Goal: Transaction & Acquisition: Purchase product/service

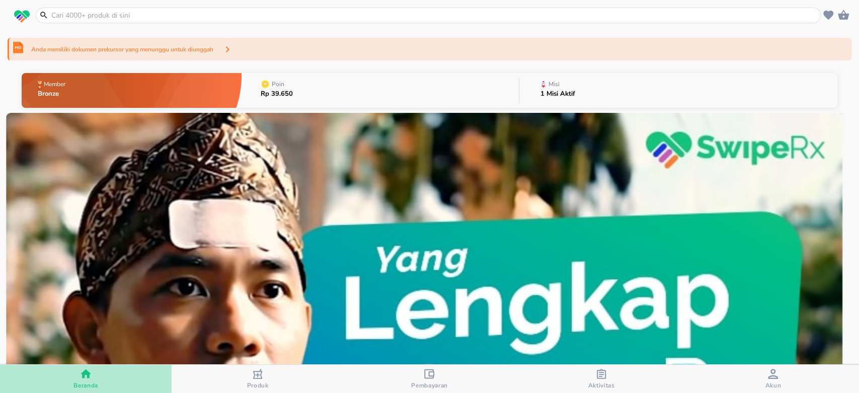
click at [97, 378] on div "Beranda" at bounding box center [85, 378] width 25 height 21
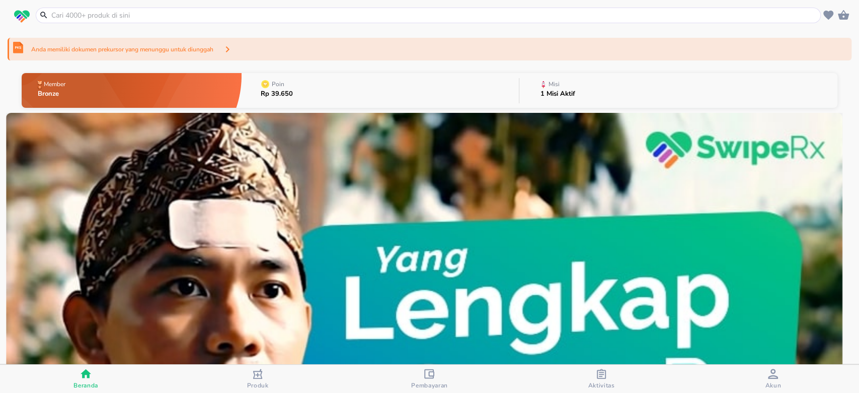
click at [182, 14] on input "text" at bounding box center [434, 15] width 768 height 11
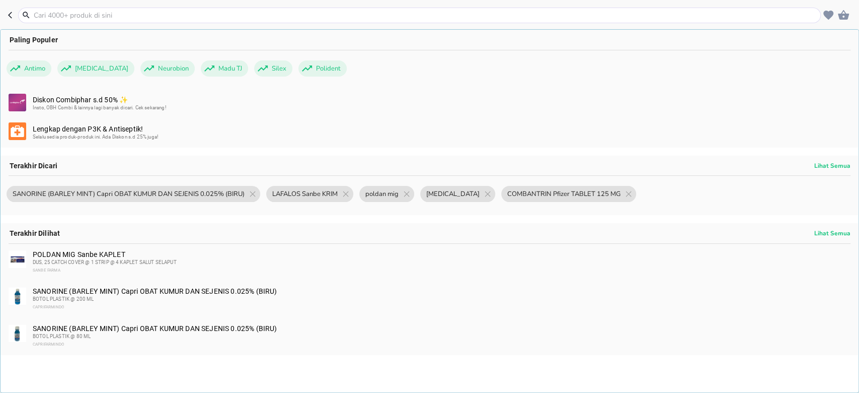
click at [289, 18] on input "text" at bounding box center [426, 15] width 786 height 11
paste input "COMBANTRIN"
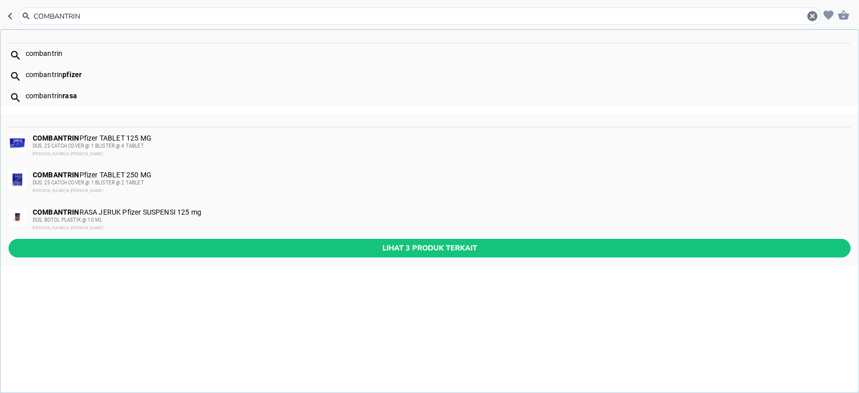
type input "COMBANTRIN"
click at [188, 145] on div "DUS, 25 CATCH COVER @ 1 BLISTER @ 4 TABLET" at bounding box center [441, 146] width 817 height 8
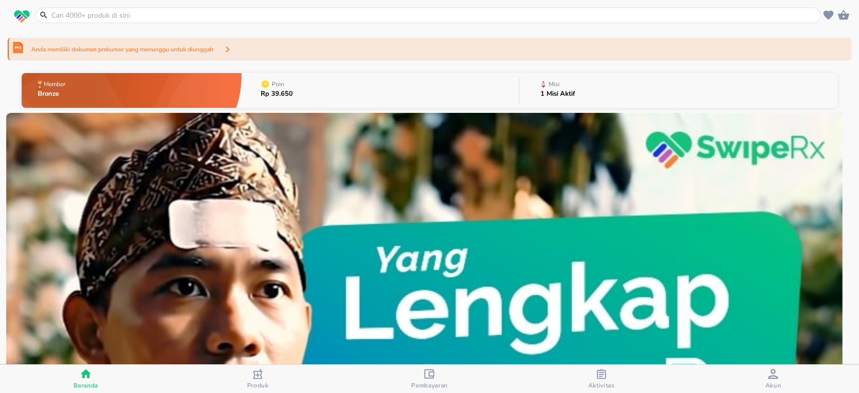
click at [382, 14] on input "text" at bounding box center [434, 15] width 768 height 11
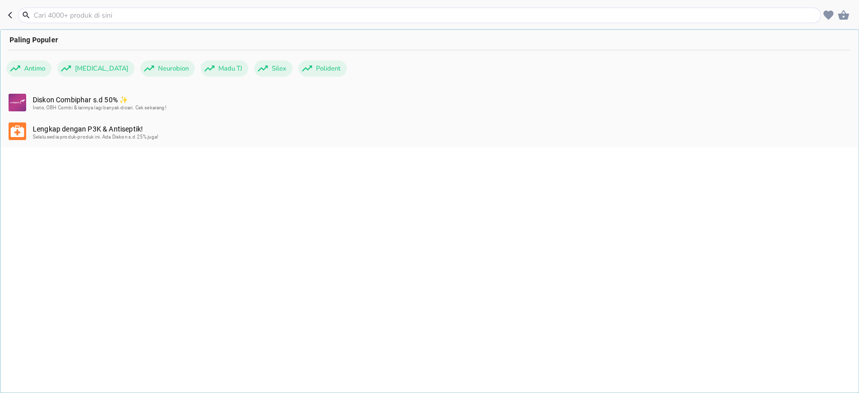
paste input "COMBANTRIN"
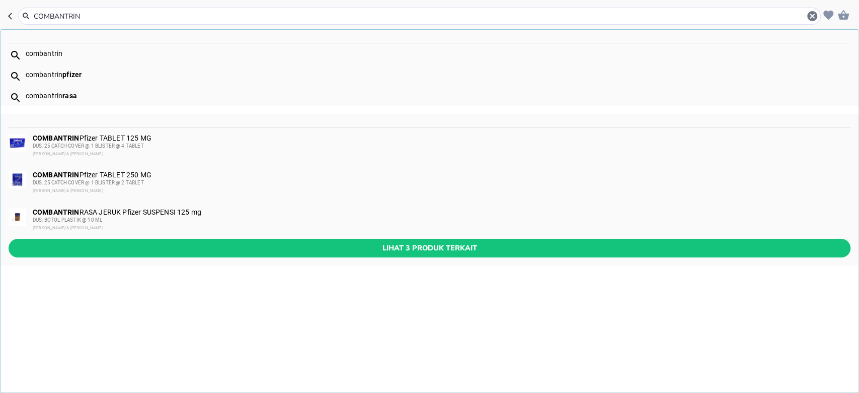
type input "COMBANTRIN"
click at [202, 211] on div "COMBANTRIN RASA JERUK Pfizer SUSPENSI 125 mg DUS, BOTOL PLASTIK @ 10 ML Johnson…" at bounding box center [441, 220] width 817 height 24
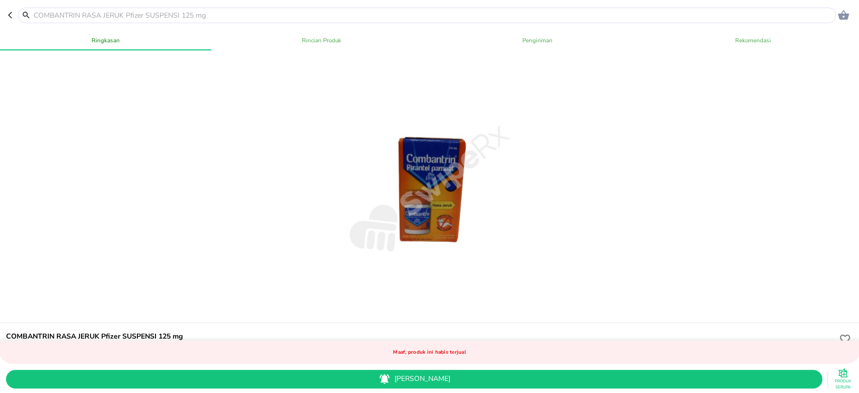
click at [13, 15] on icon "button" at bounding box center [12, 15] width 8 height 8
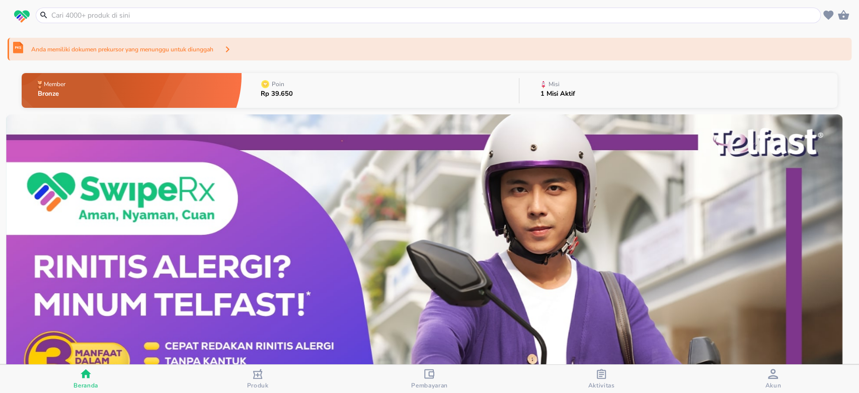
click at [243, 17] on input "text" at bounding box center [434, 15] width 768 height 11
paste input "[MEDICAL_DATA]"
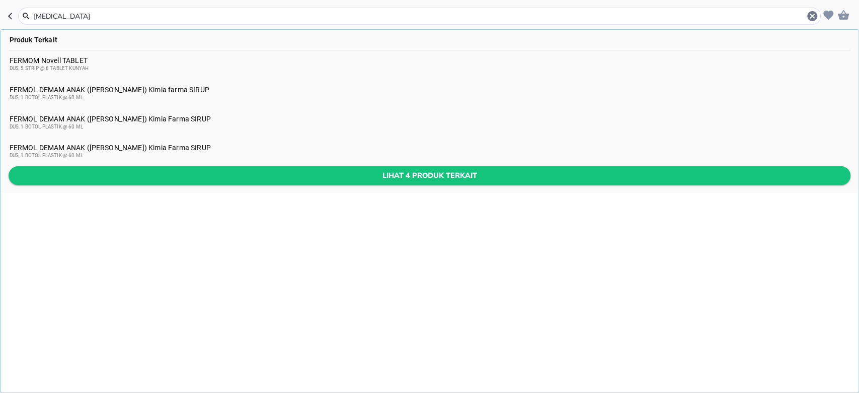
type input "[MEDICAL_DATA]"
click at [209, 180] on span "Lihat 4 produk terkait" at bounding box center [430, 175] width 826 height 13
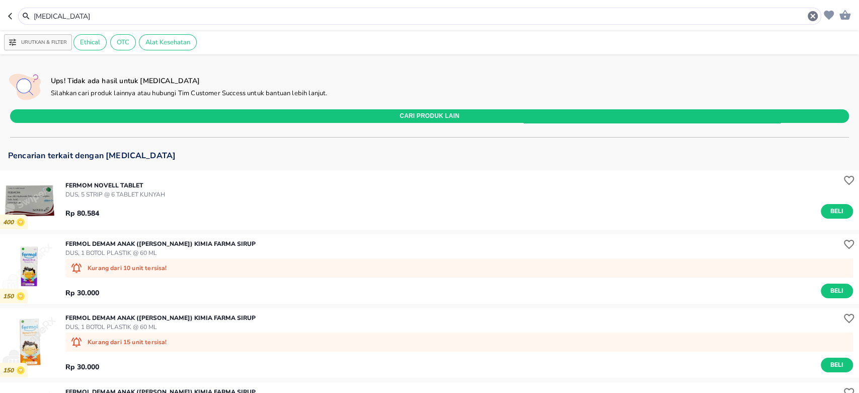
click at [254, 17] on input "[MEDICAL_DATA]" at bounding box center [420, 16] width 774 height 11
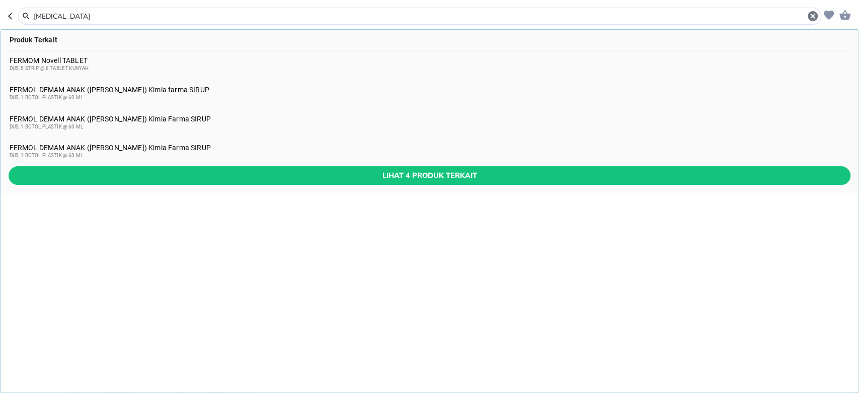
paste input "KONVERME"
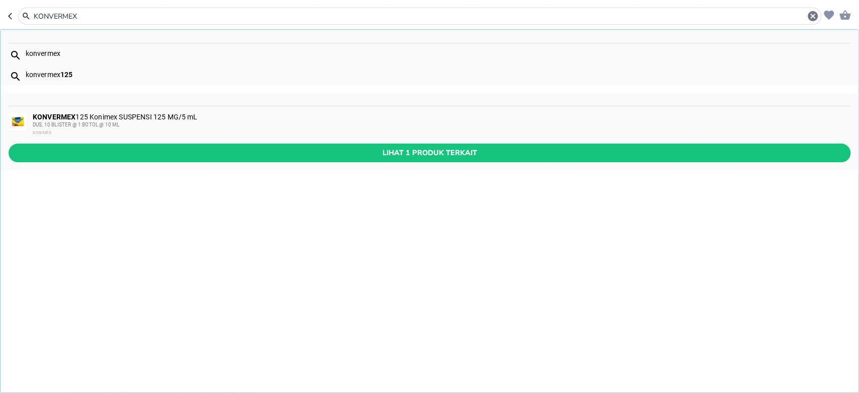
type input "KONVERMEX"
click at [208, 121] on div "DUS, 10 BLISTER @ 1 BOTOL @ 10 ML" at bounding box center [441, 125] width 817 height 8
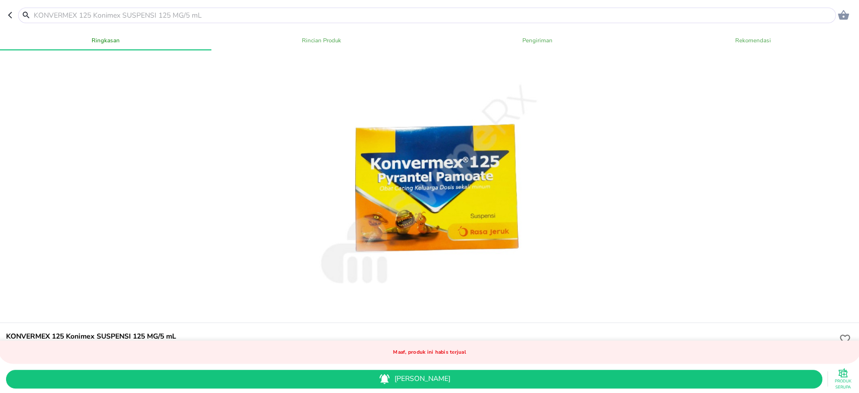
click at [310, 10] on input "text" at bounding box center [433, 15] width 801 height 11
paste input "VERMORAN"
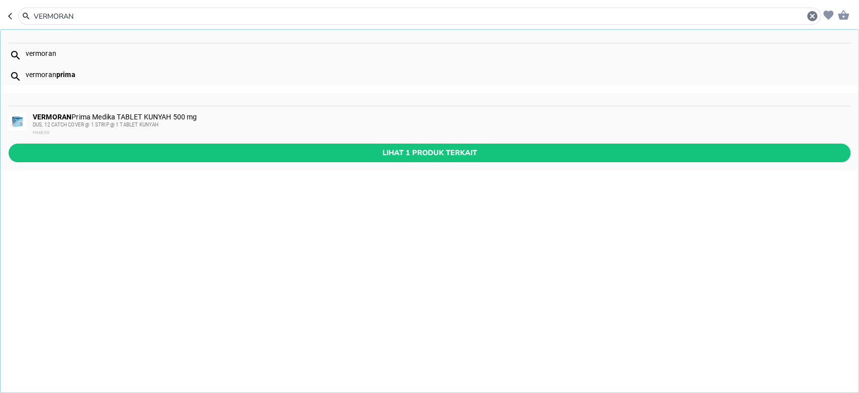
type input "VERMORAN"
click at [195, 125] on div "DUS, 12 CATCH COVER @ 1 STRIP @ 1 TABLET KUNYAH" at bounding box center [441, 125] width 817 height 8
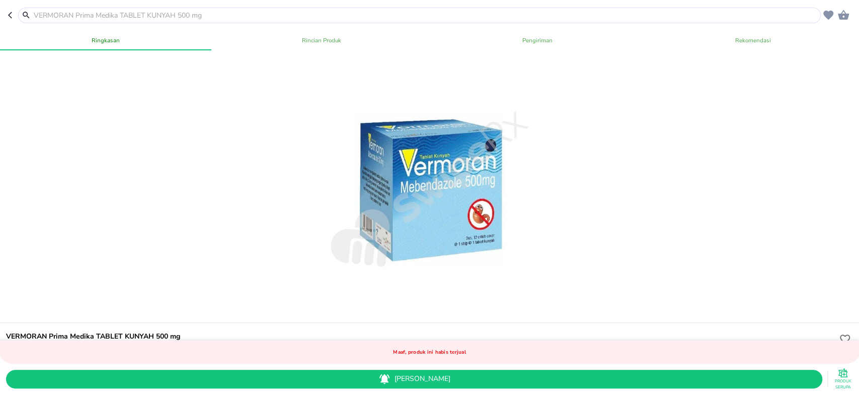
click at [254, 14] on input "text" at bounding box center [426, 15] width 786 height 11
paste input "[MEDICAL_DATA] PAMOAT"
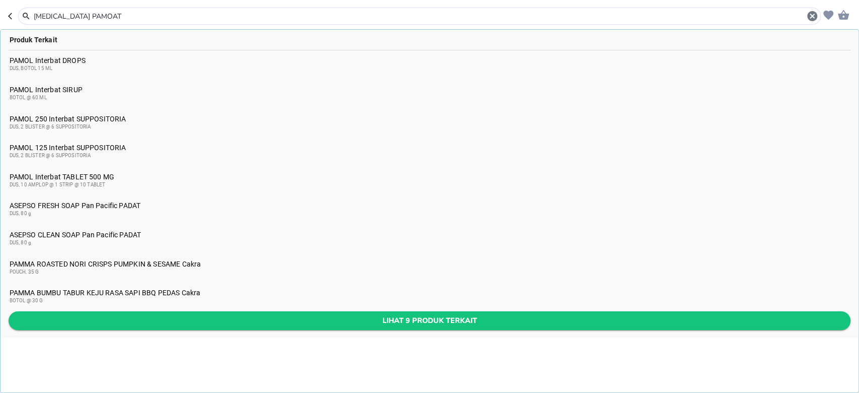
type input "[MEDICAL_DATA] PAMOAT"
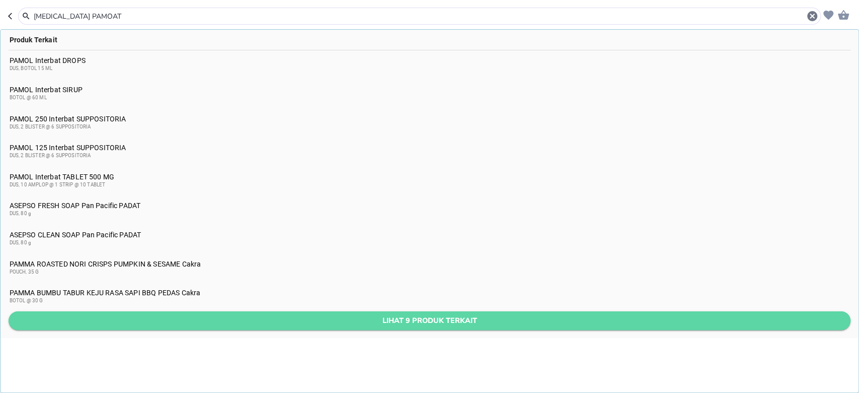
click at [261, 314] on span "Lihat 9 produk terkait" at bounding box center [430, 320] width 826 height 13
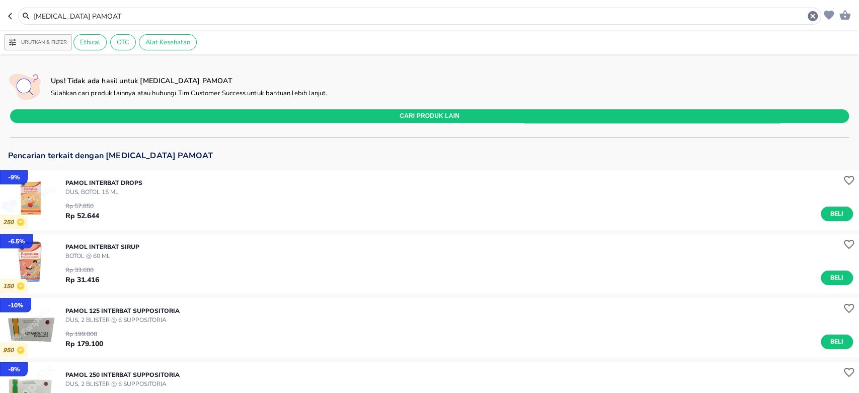
click at [135, 194] on p "DUS, BOTOL 15 ML" at bounding box center [103, 191] width 77 height 9
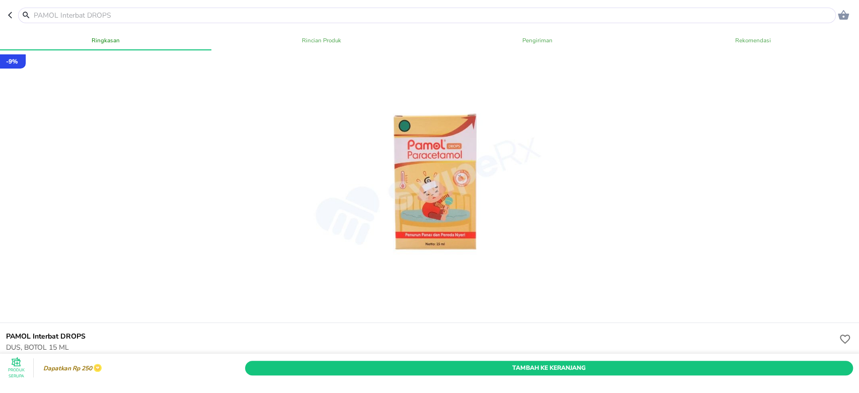
click at [251, 13] on input "text" at bounding box center [433, 15] width 801 height 11
paste input "WORMETRIN"
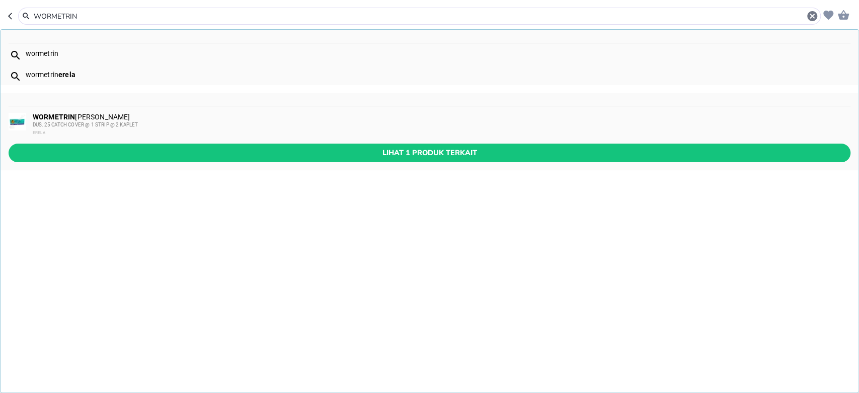
type input "WORMETRIN"
click at [175, 128] on div "DUS, 25 CATCH COVER @ 1 STRIP @ 2 KAPLET" at bounding box center [441, 125] width 817 height 8
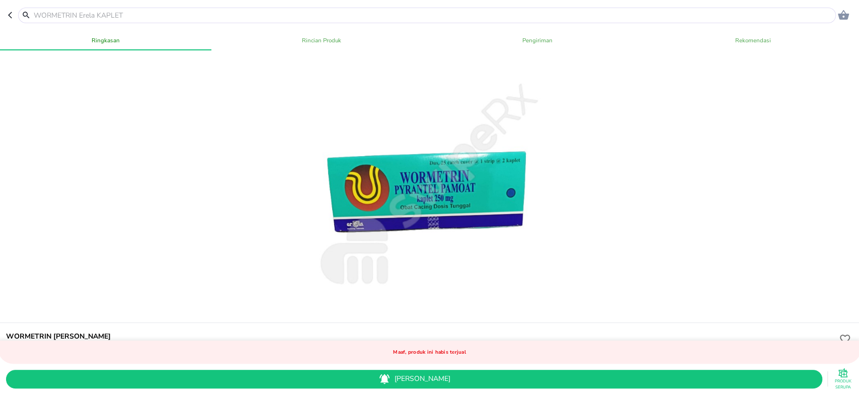
click at [204, 14] on input "text" at bounding box center [433, 15] width 801 height 11
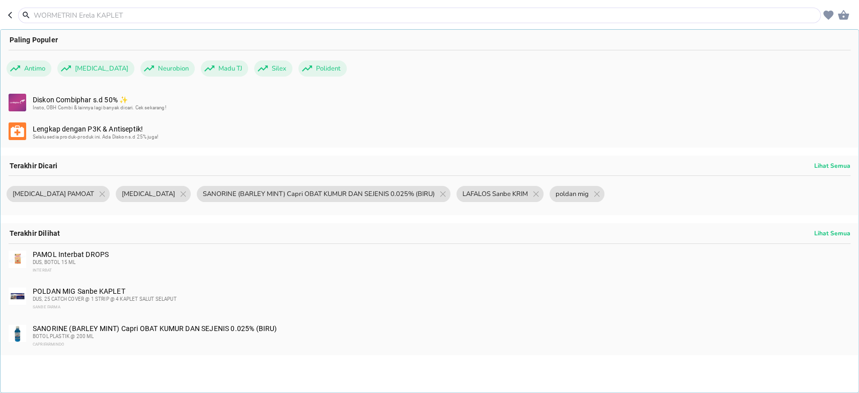
paste input "COMBANTRIN"
type input "COMBANTRIN"
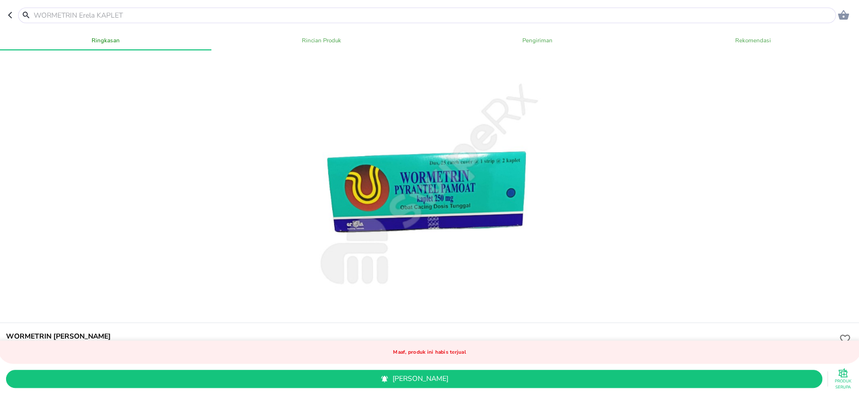
click at [262, 11] on input "text" at bounding box center [433, 15] width 801 height 11
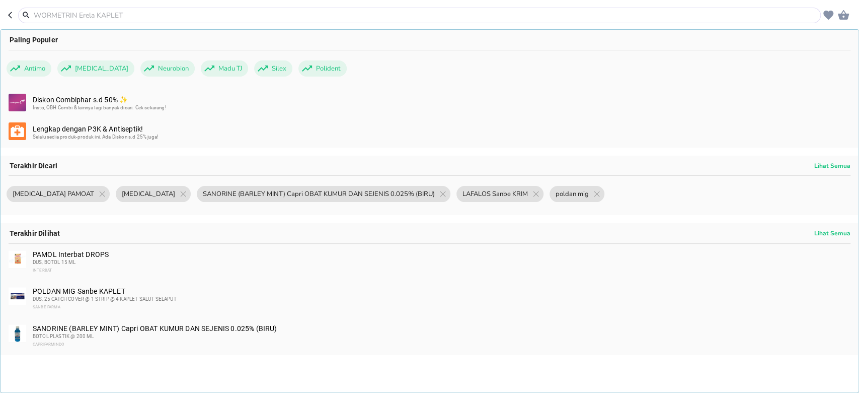
paste input "COMBANTRIN"
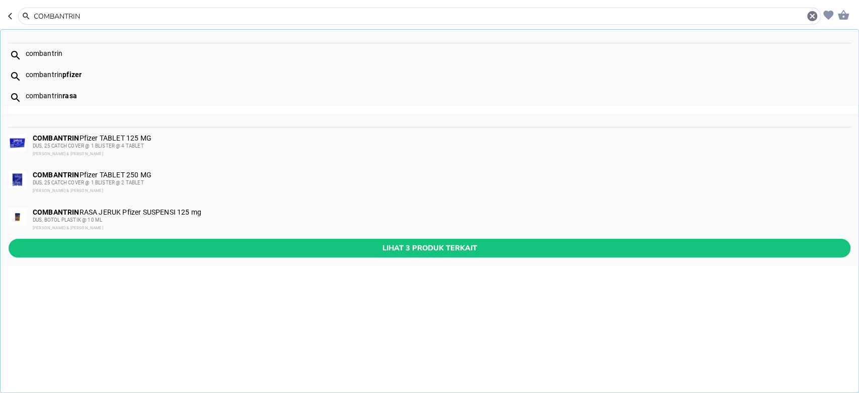
type input "COMBANTRIN"
click at [141, 179] on div "DUS, 25 CATCH COVER @ 1 BLISTER @ 2 TABLET" at bounding box center [441, 183] width 817 height 8
